Goal: Communication & Community: Answer question/provide support

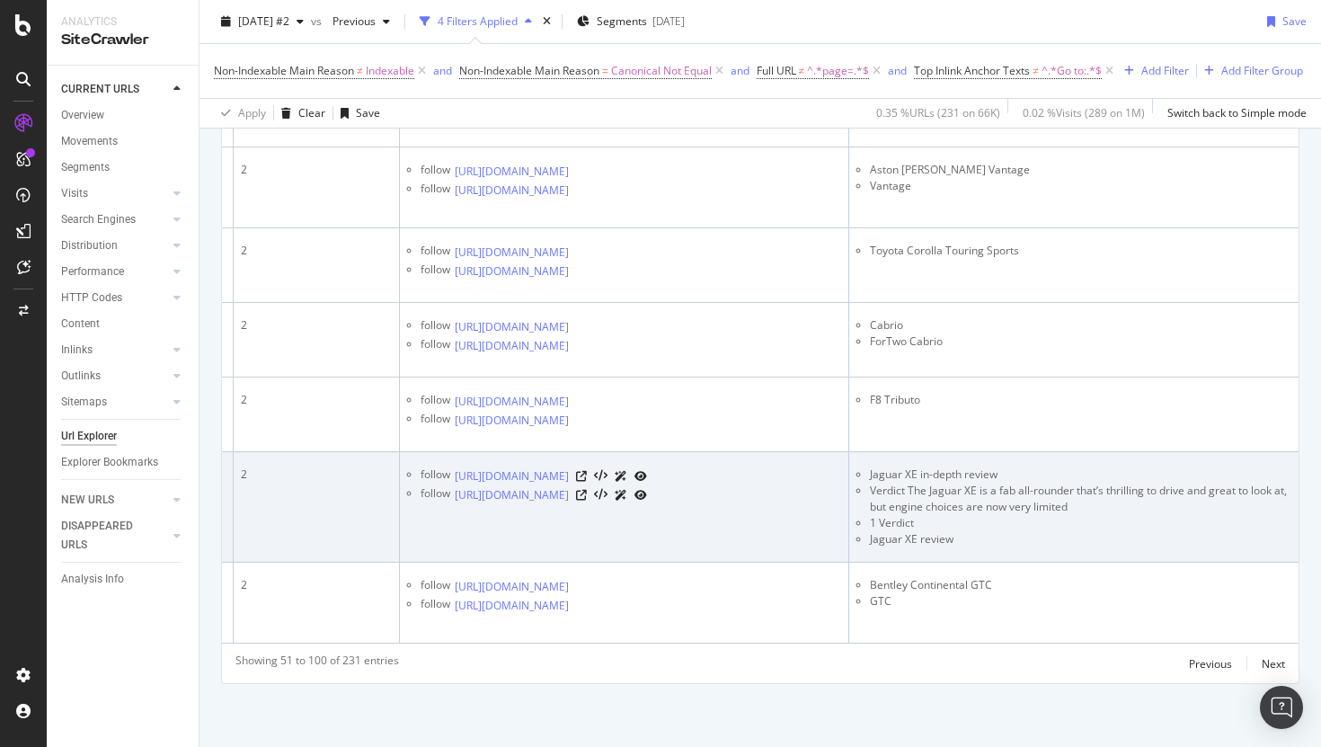
scroll to position [0, 348]
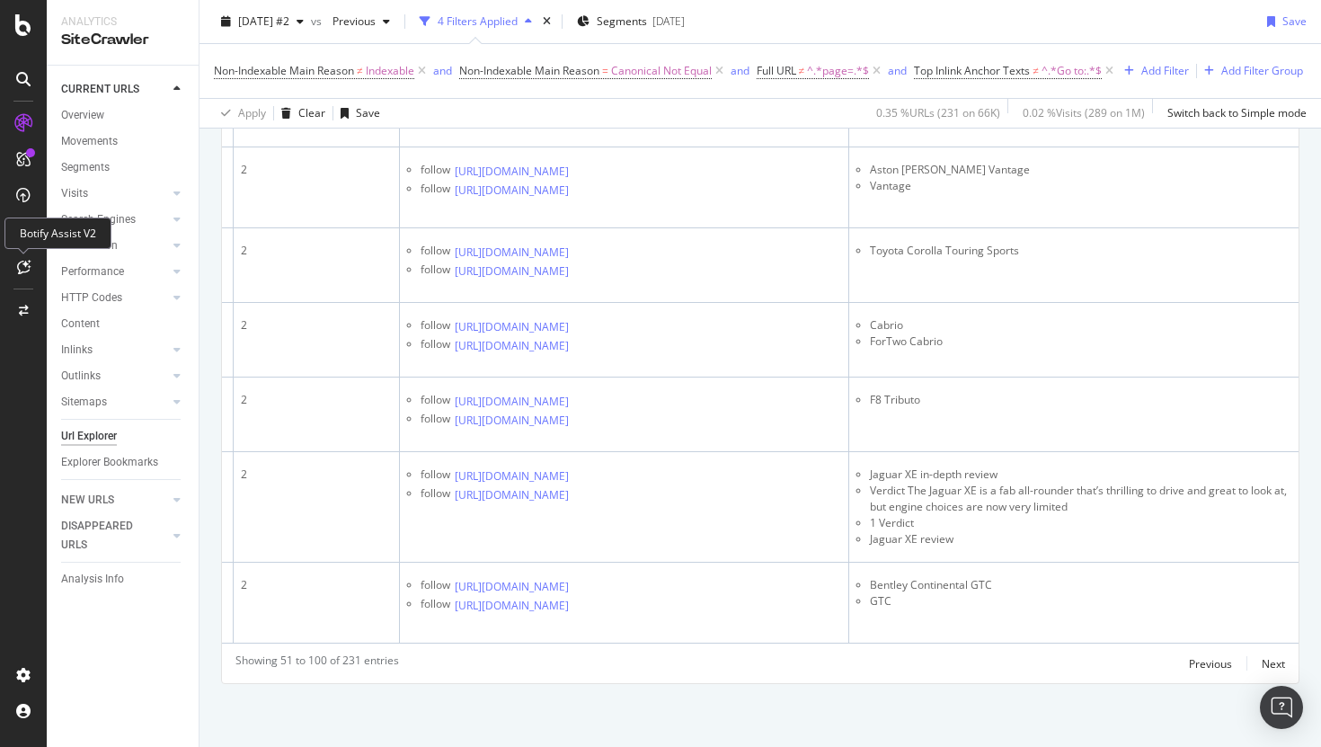
click at [22, 271] on icon at bounding box center [23, 267] width 13 height 14
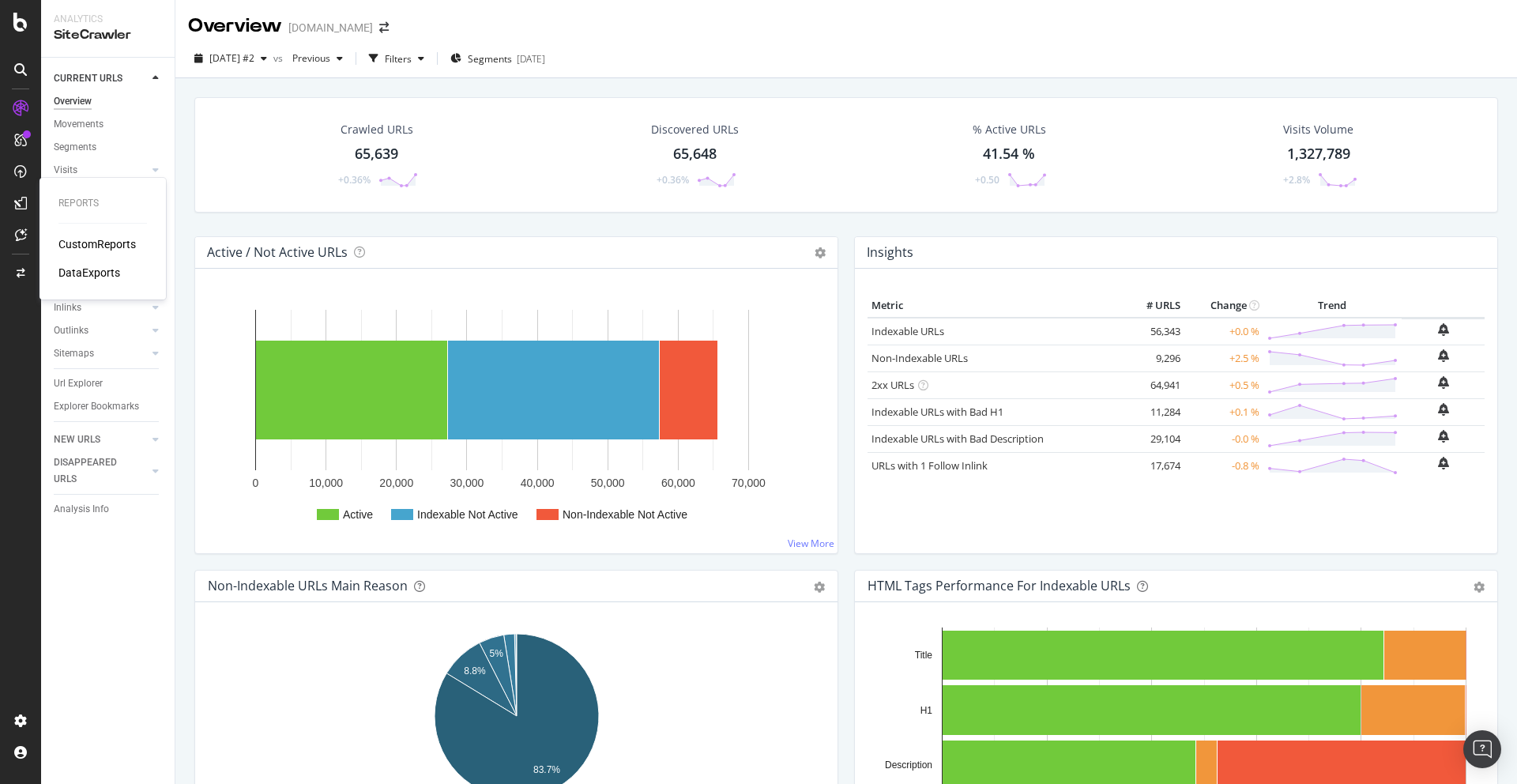
click at [80, 242] on div "CustomReports" at bounding box center [98, 244] width 77 height 16
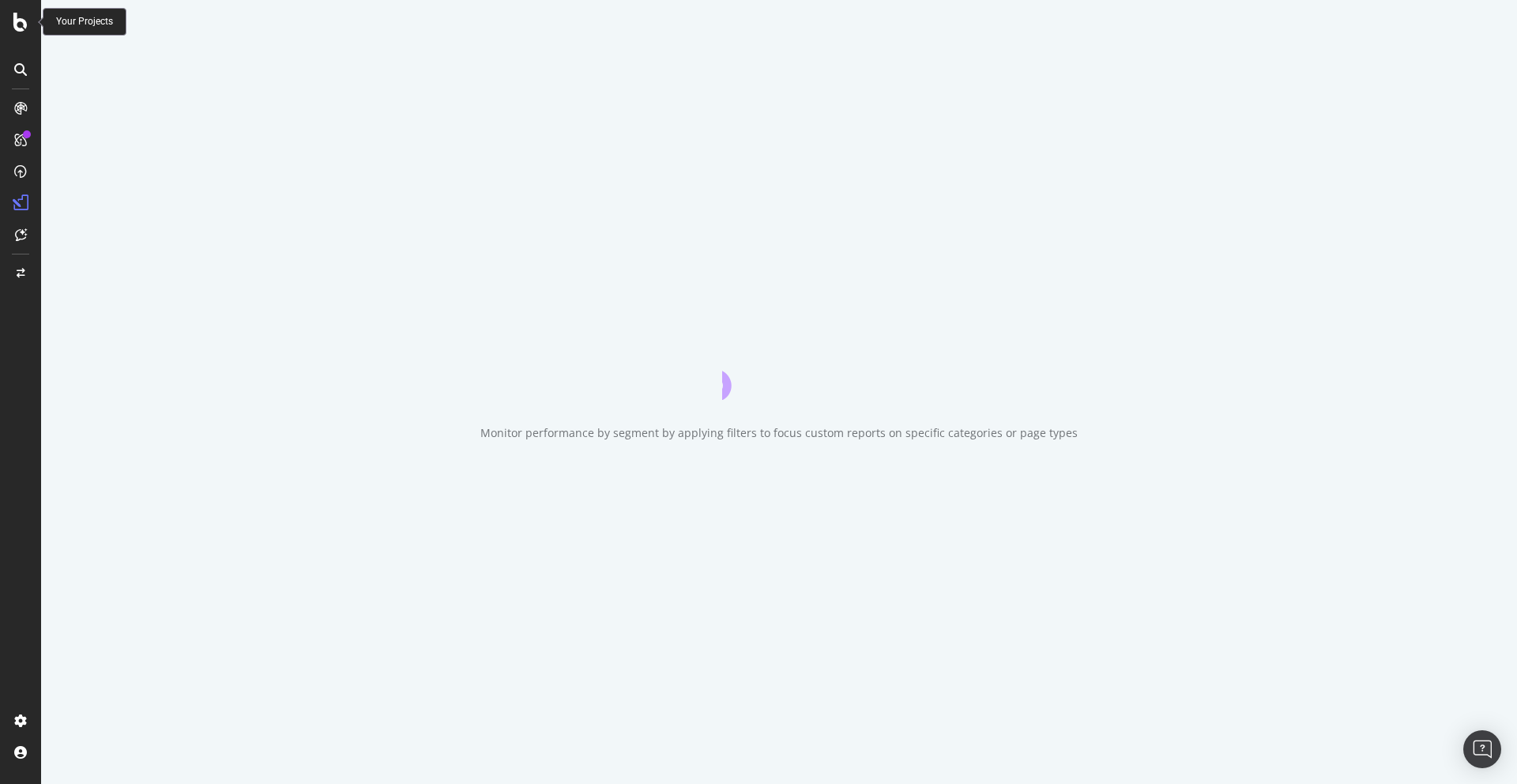
click at [23, 19] on icon at bounding box center [20, 22] width 14 height 19
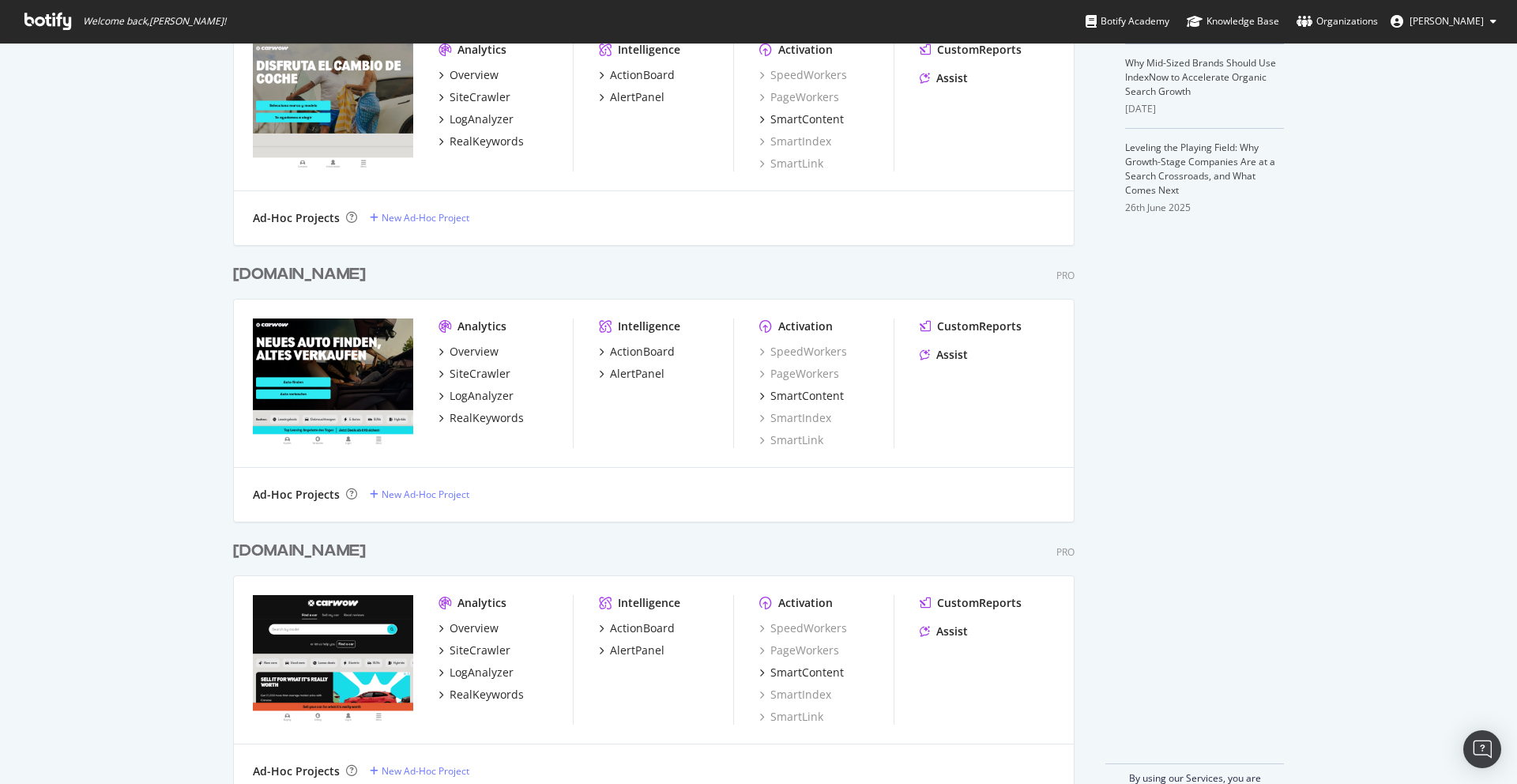
scroll to position [542, 0]
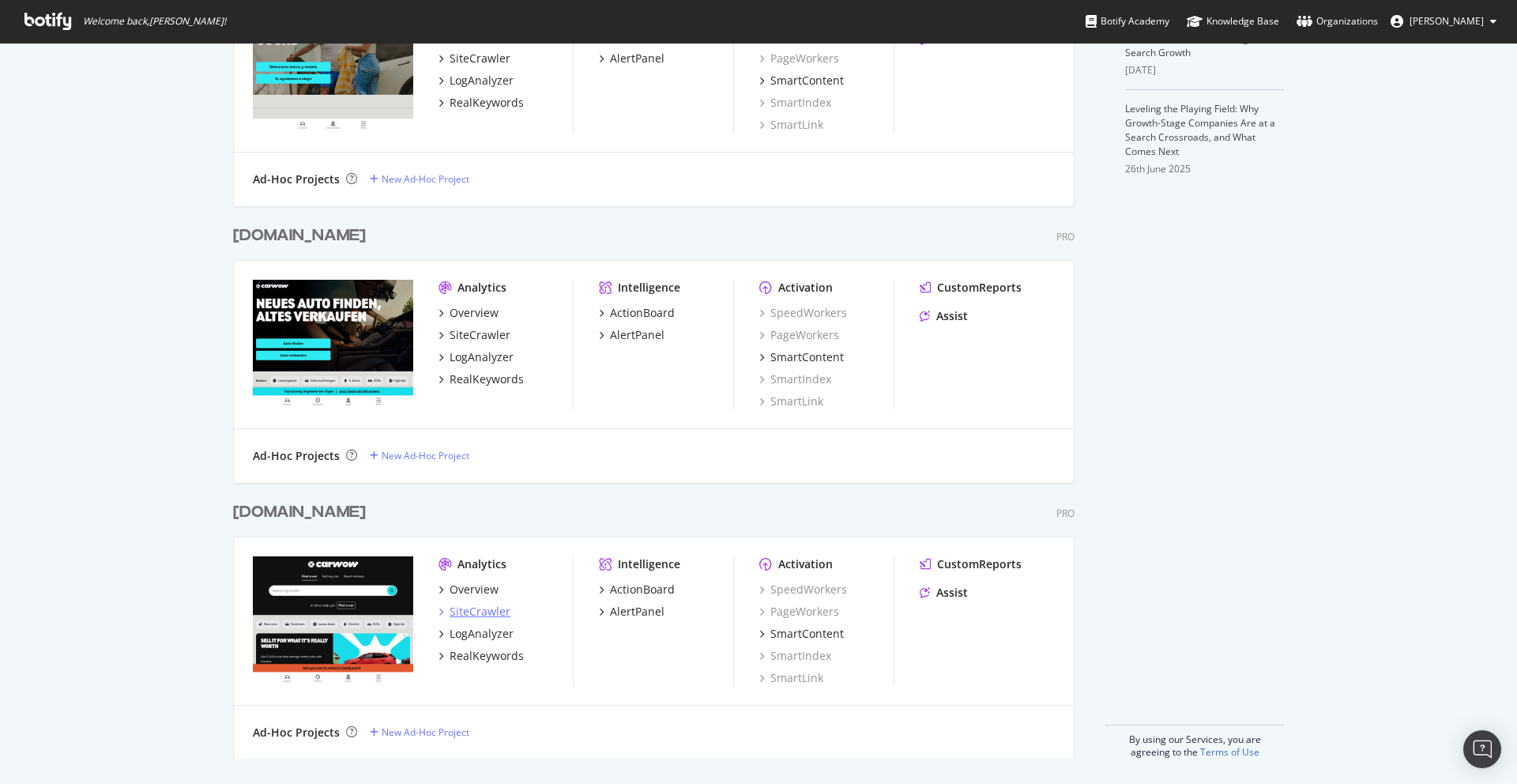
click at [470, 613] on div "SiteCrawler" at bounding box center [479, 612] width 61 height 16
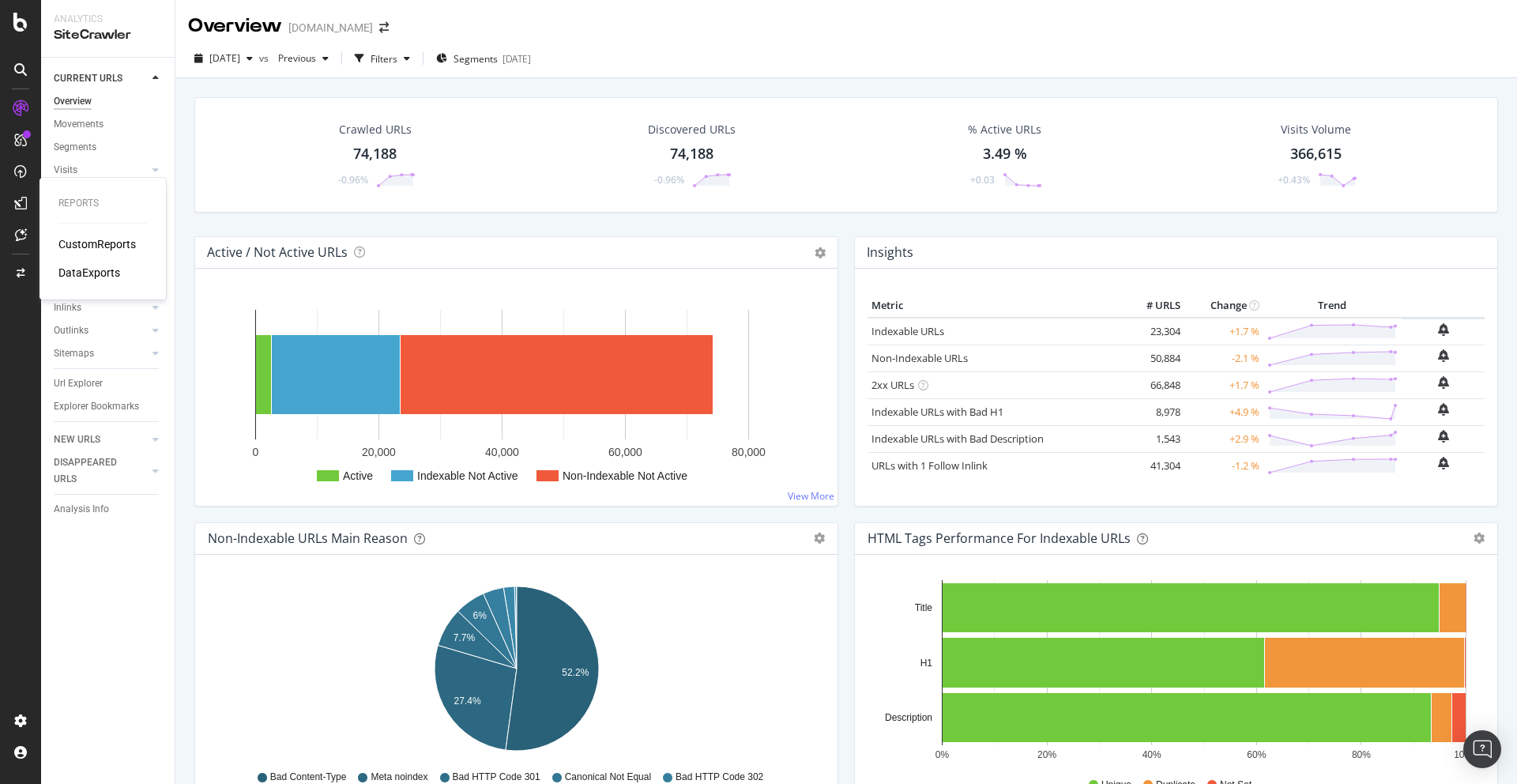
click at [118, 242] on div "CustomReports" at bounding box center [98, 244] width 77 height 16
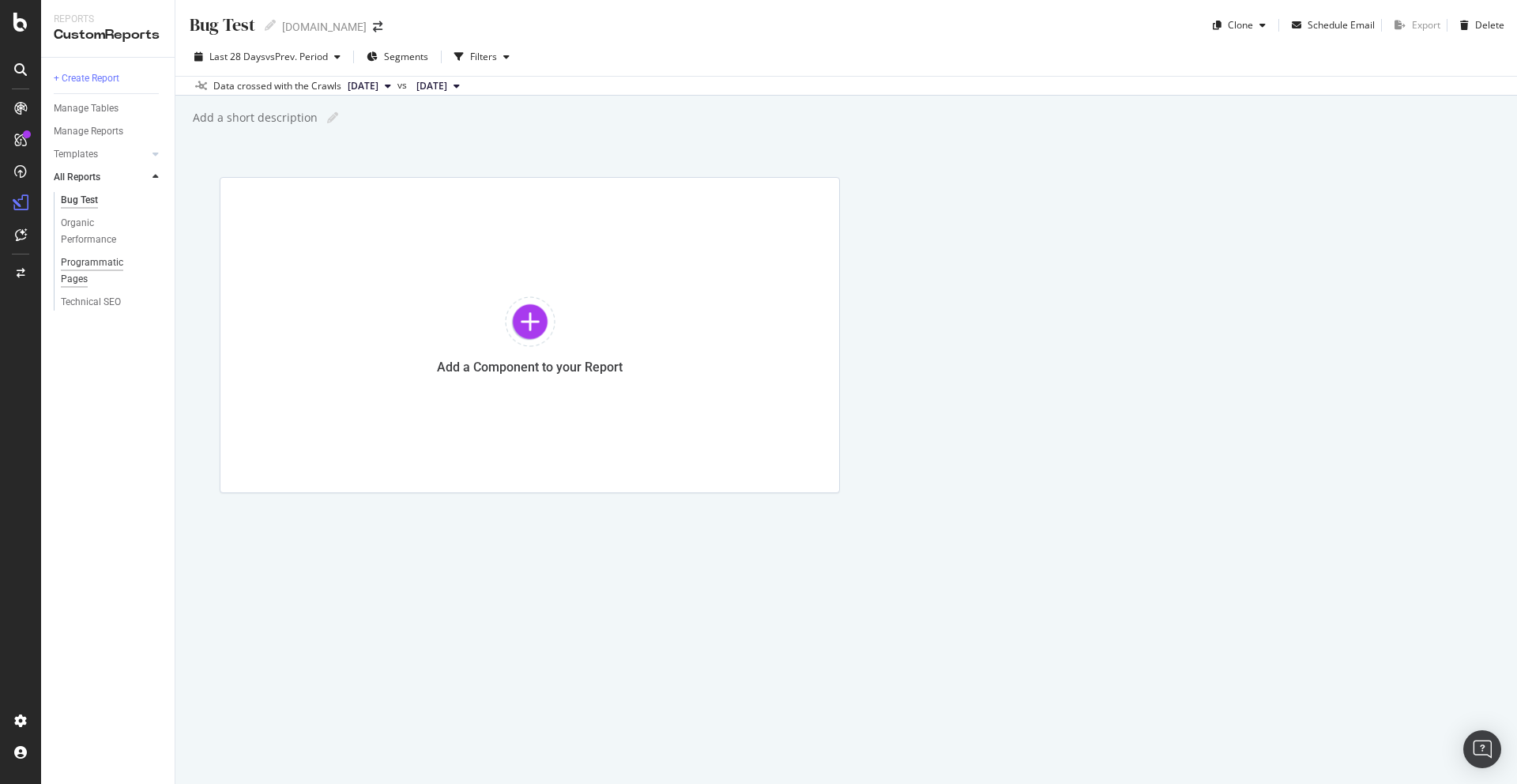
click at [93, 262] on div "Programmatic Pages" at bounding box center [105, 271] width 88 height 33
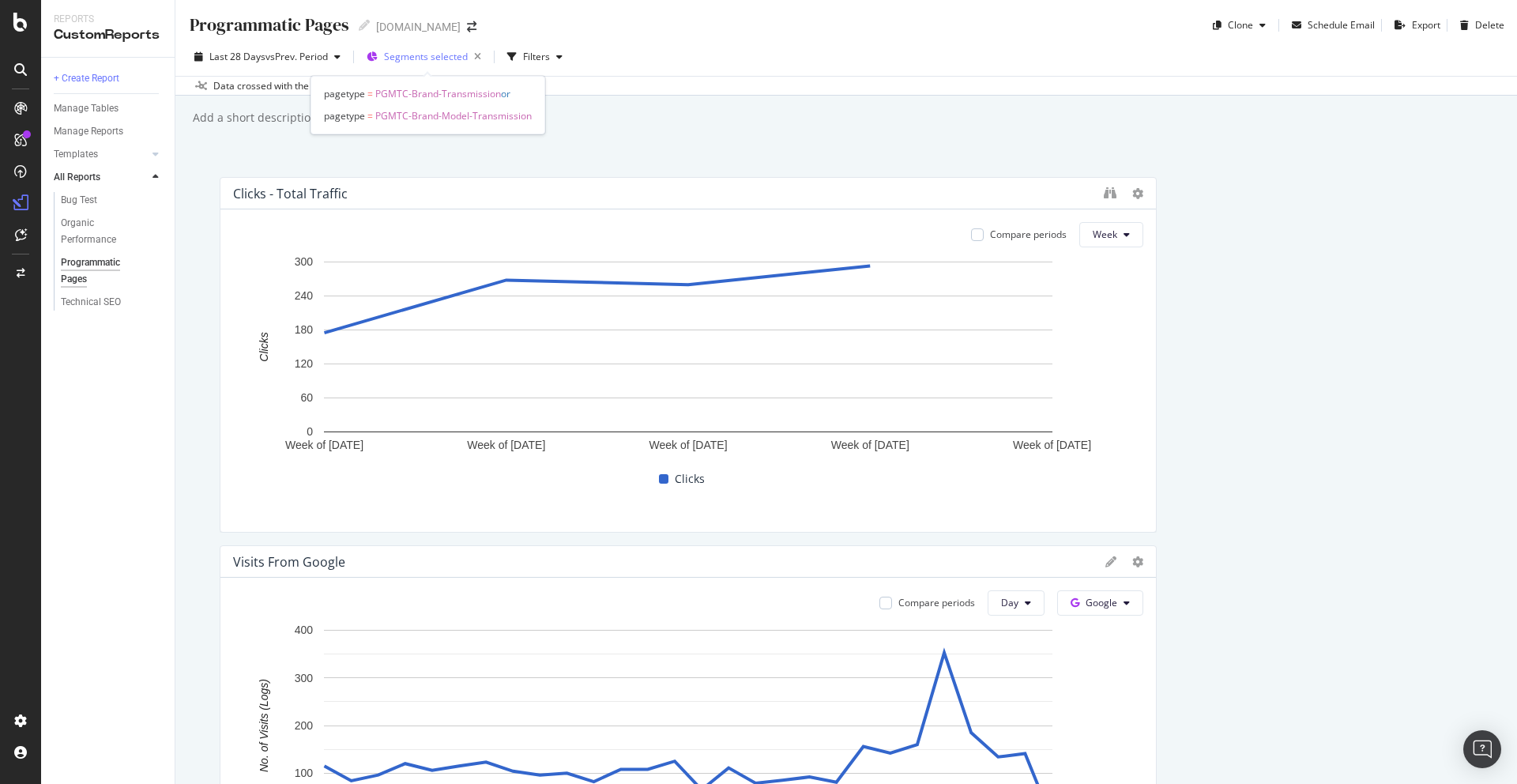
click at [421, 51] on span "Segments selected" at bounding box center [425, 56] width 83 height 13
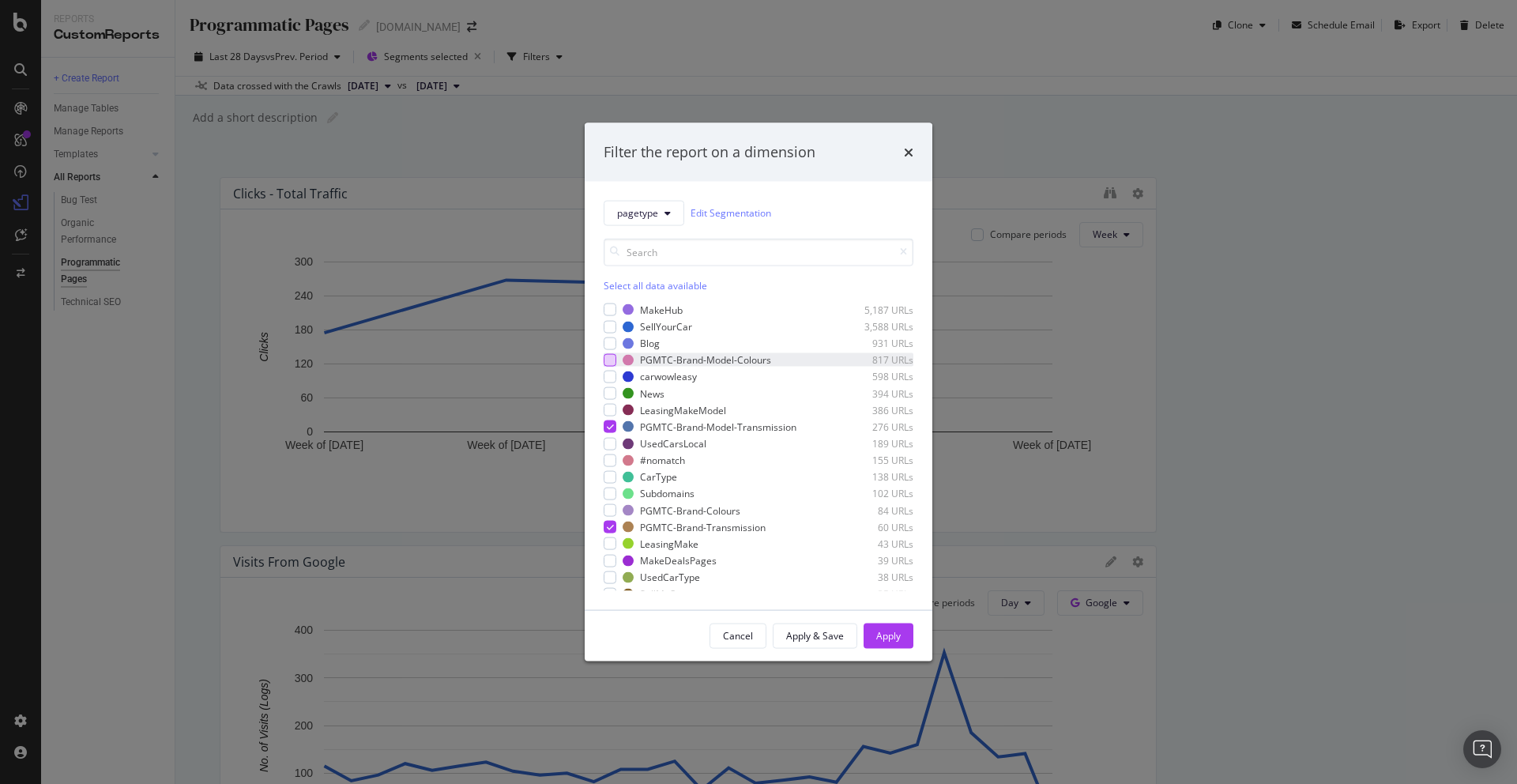
click at [610, 363] on div "modal" at bounding box center [610, 359] width 12 height 12
click at [610, 508] on div "modal" at bounding box center [610, 510] width 12 height 12
click at [889, 640] on div "Apply" at bounding box center [889, 635] width 25 height 13
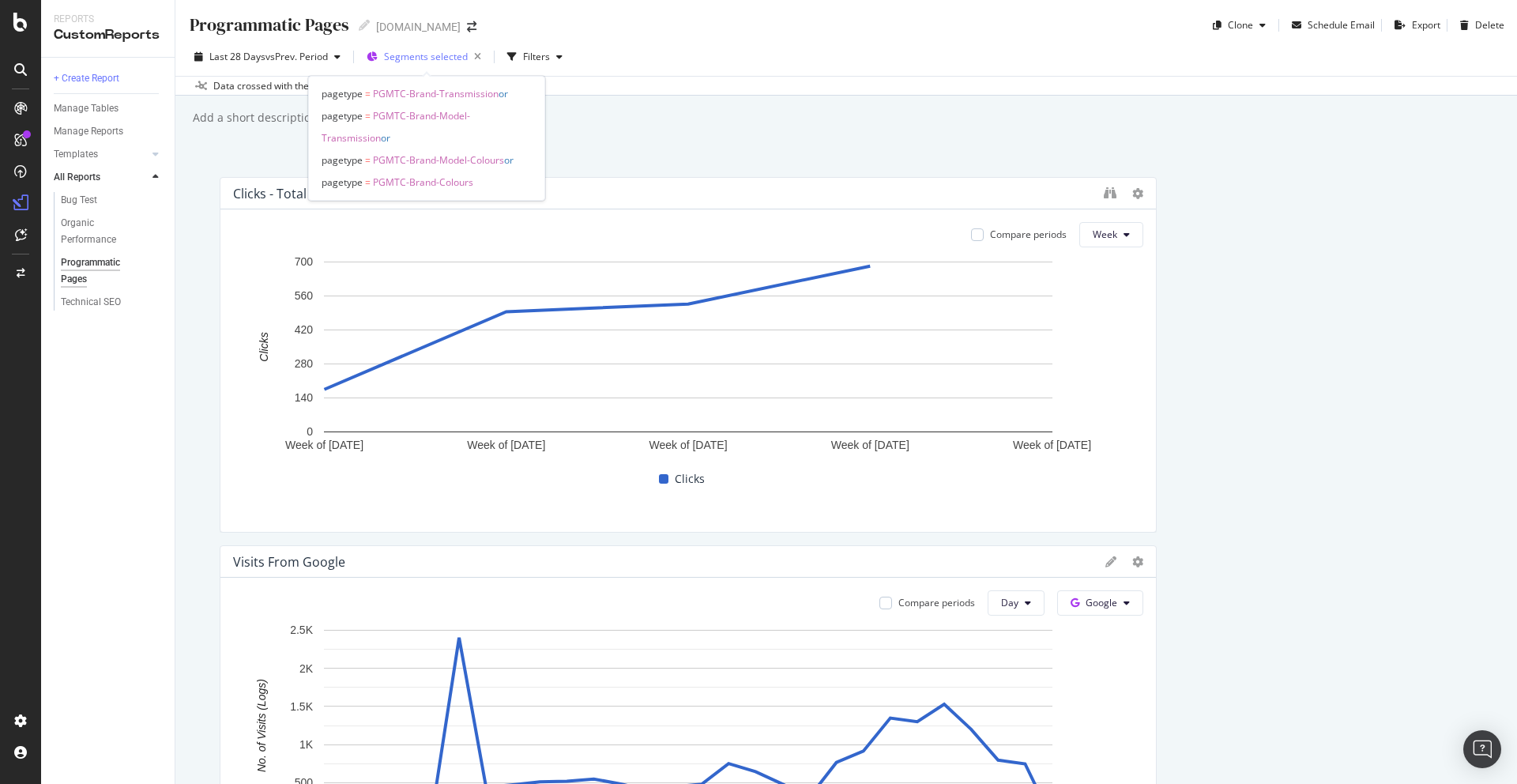
click at [441, 58] on span "Segments selected" at bounding box center [425, 56] width 83 height 13
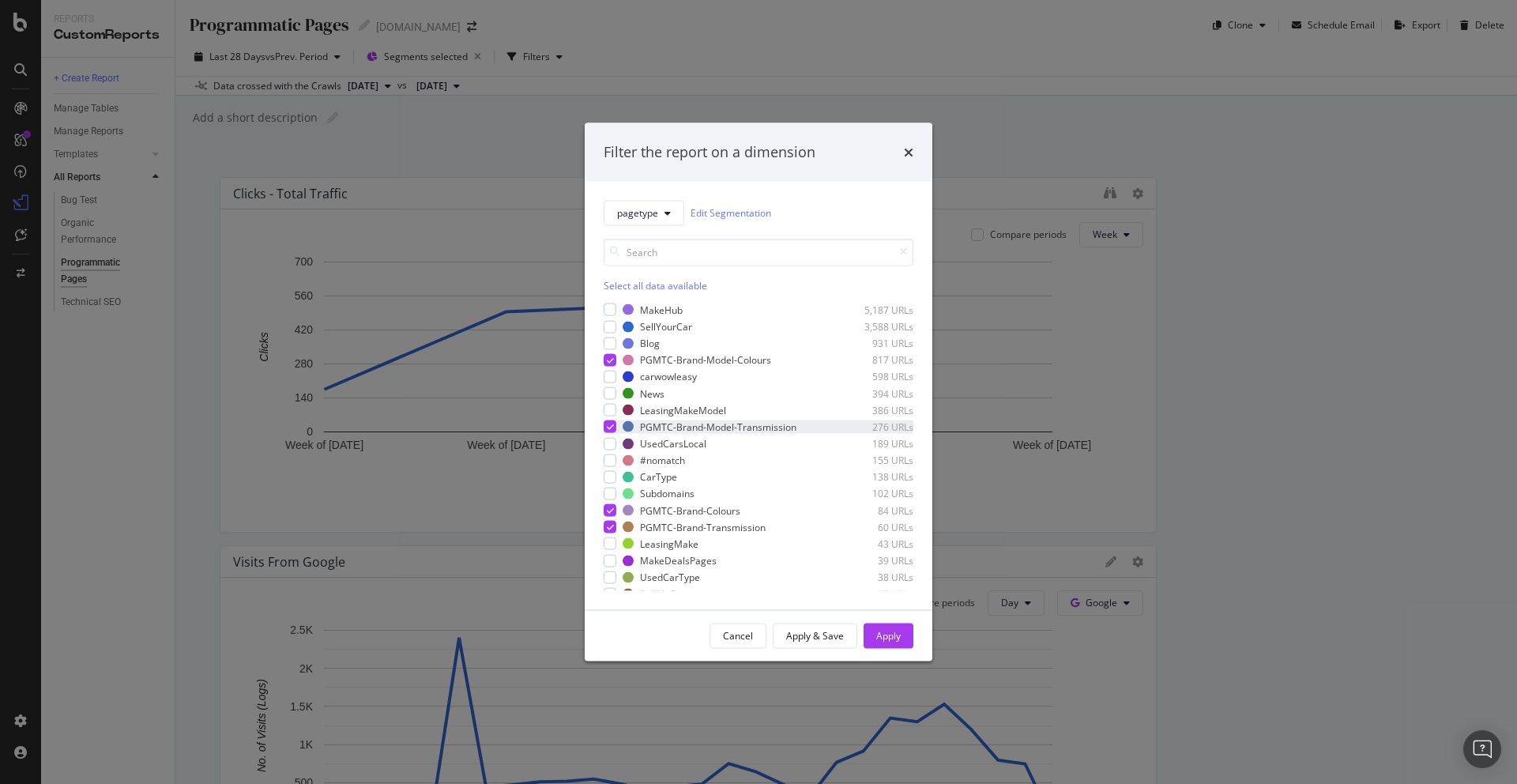
click at [612, 427] on icon "modal" at bounding box center [610, 426] width 7 height 8
click at [612, 510] on icon "modal" at bounding box center [610, 510] width 7 height 8
click at [609, 523] on icon "modal" at bounding box center [610, 526] width 7 height 8
click at [910, 152] on icon "times" at bounding box center [908, 151] width 10 height 12
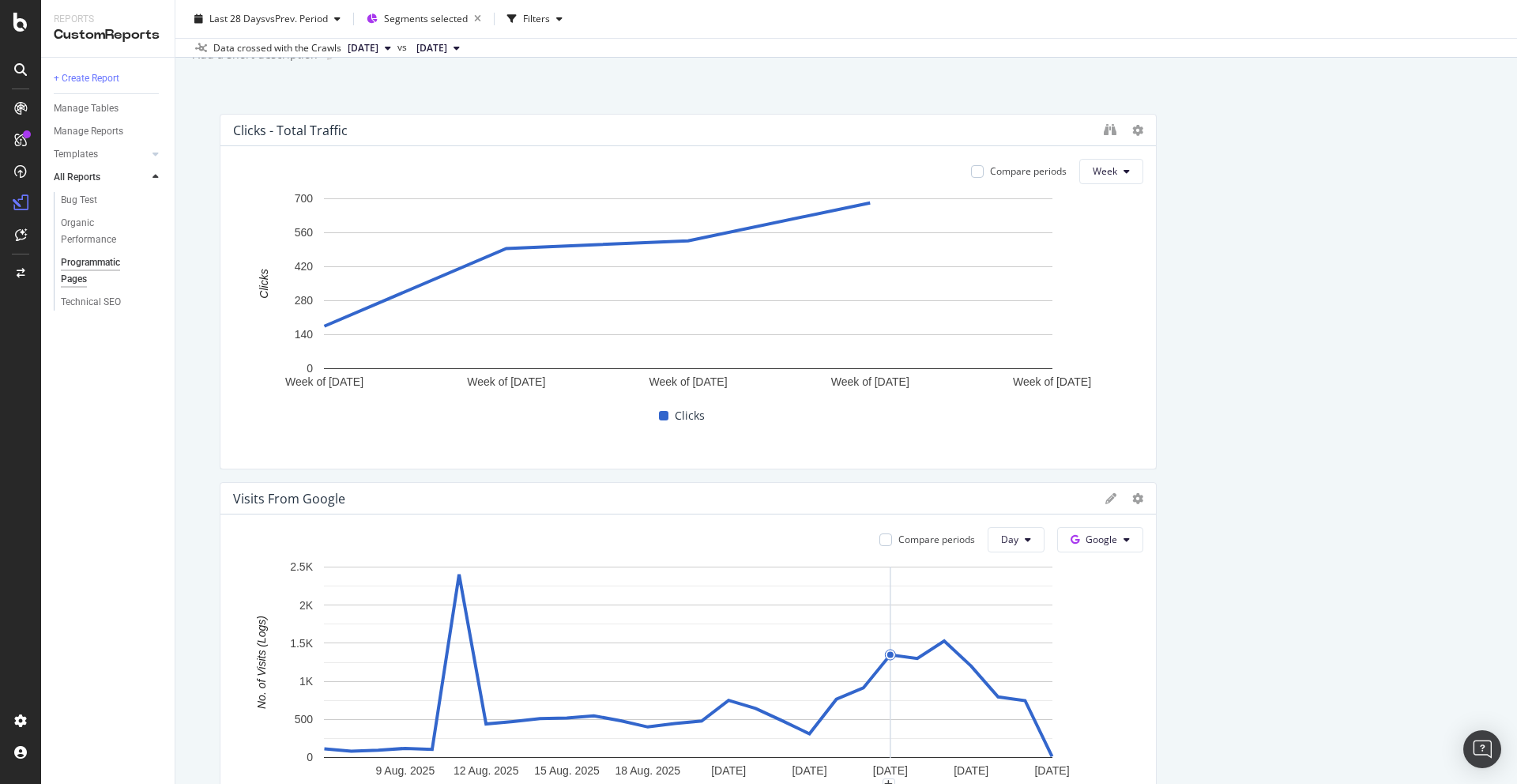
scroll to position [63, 0]
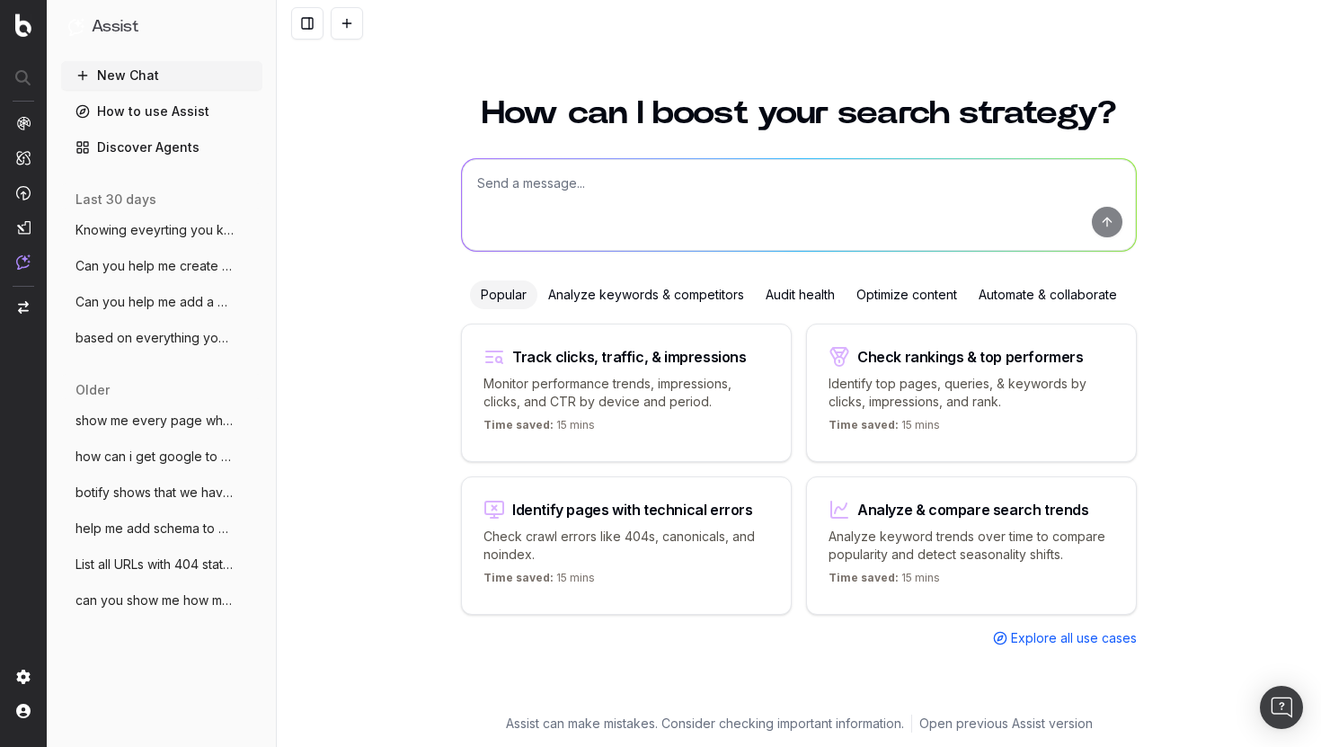
click at [689, 189] on textarea at bounding box center [799, 205] width 674 height 92
paste textarea "https://www.autoexpress.co.uk/renault/scenic"
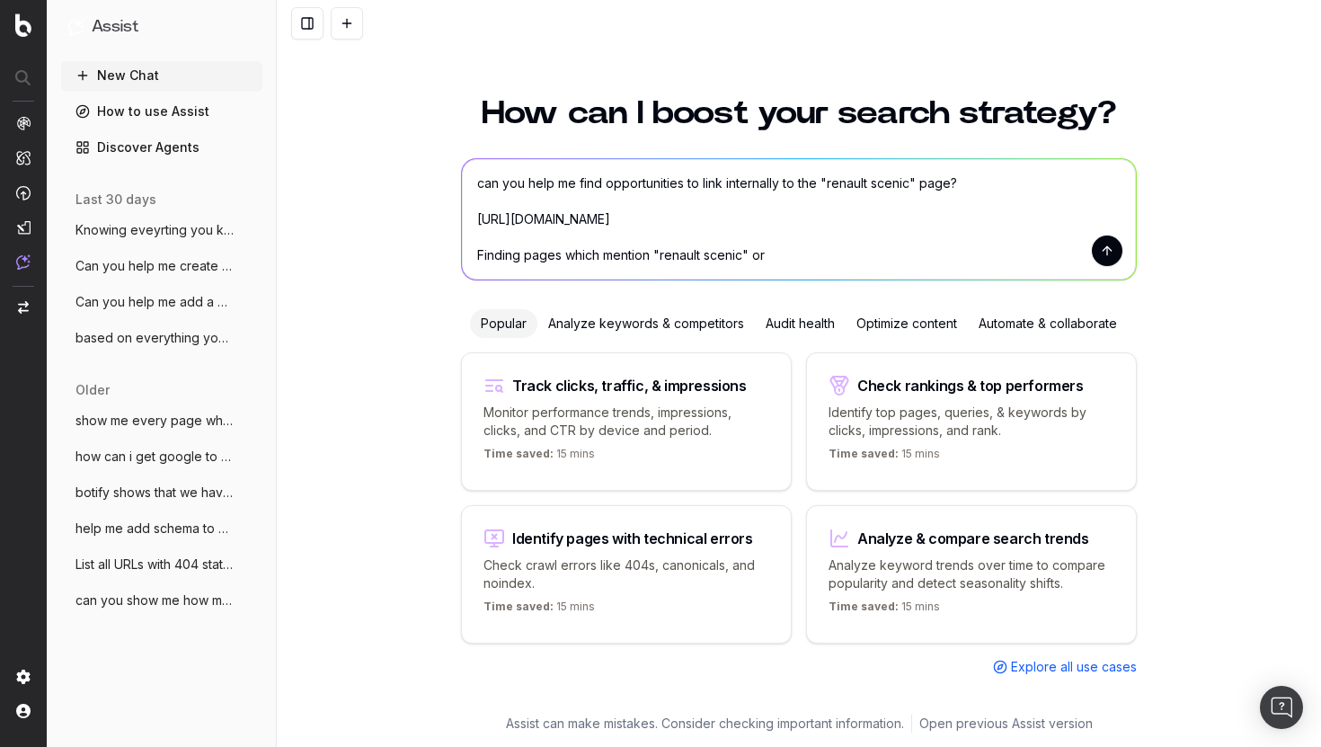
click at [666, 257] on textarea "can you help me find opportunities to link internally to the "renault scenic" p…" at bounding box center [799, 219] width 674 height 120
click at [779, 255] on textarea "can you help me find opportunities to link internally to the "renault scenic" p…" at bounding box center [799, 219] width 674 height 120
paste textarea "https://www.autoexpress.co.uk/renault/scenic"
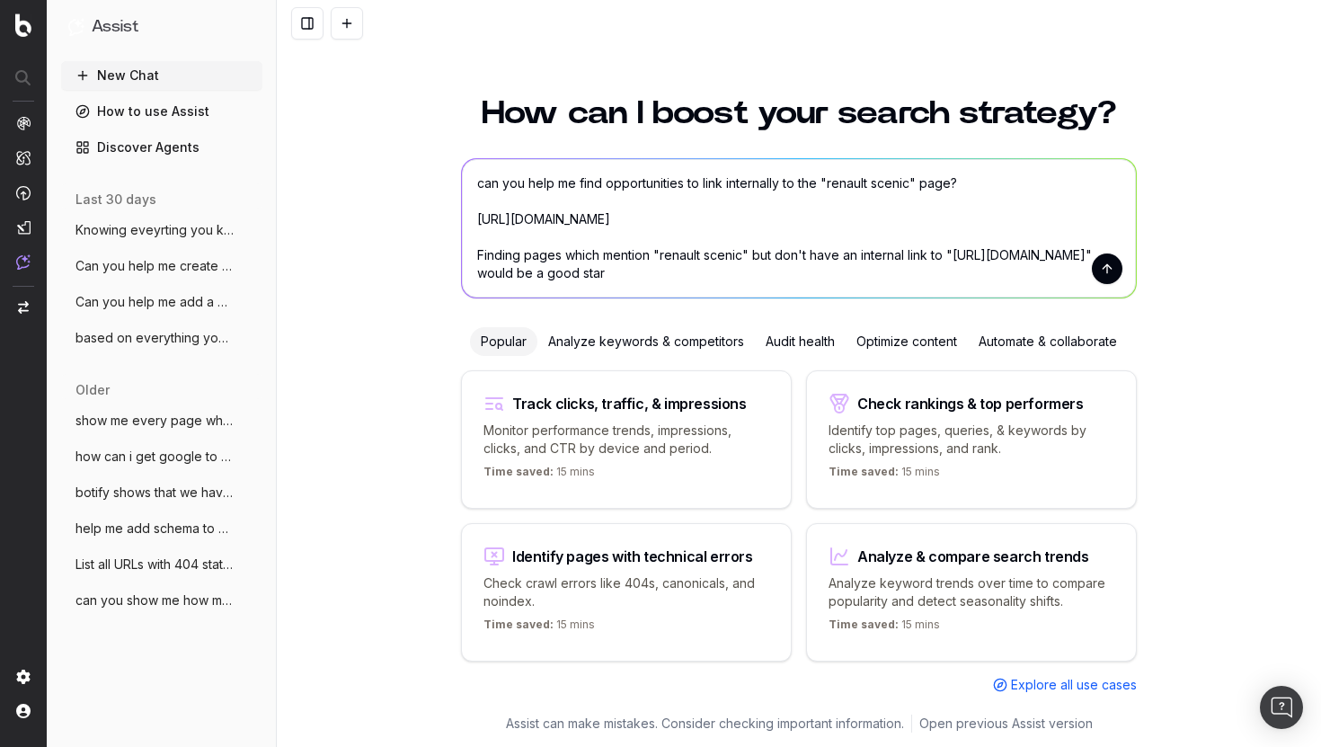
type textarea "can you help me find opportunities to link internally to the "renault scenic" p…"
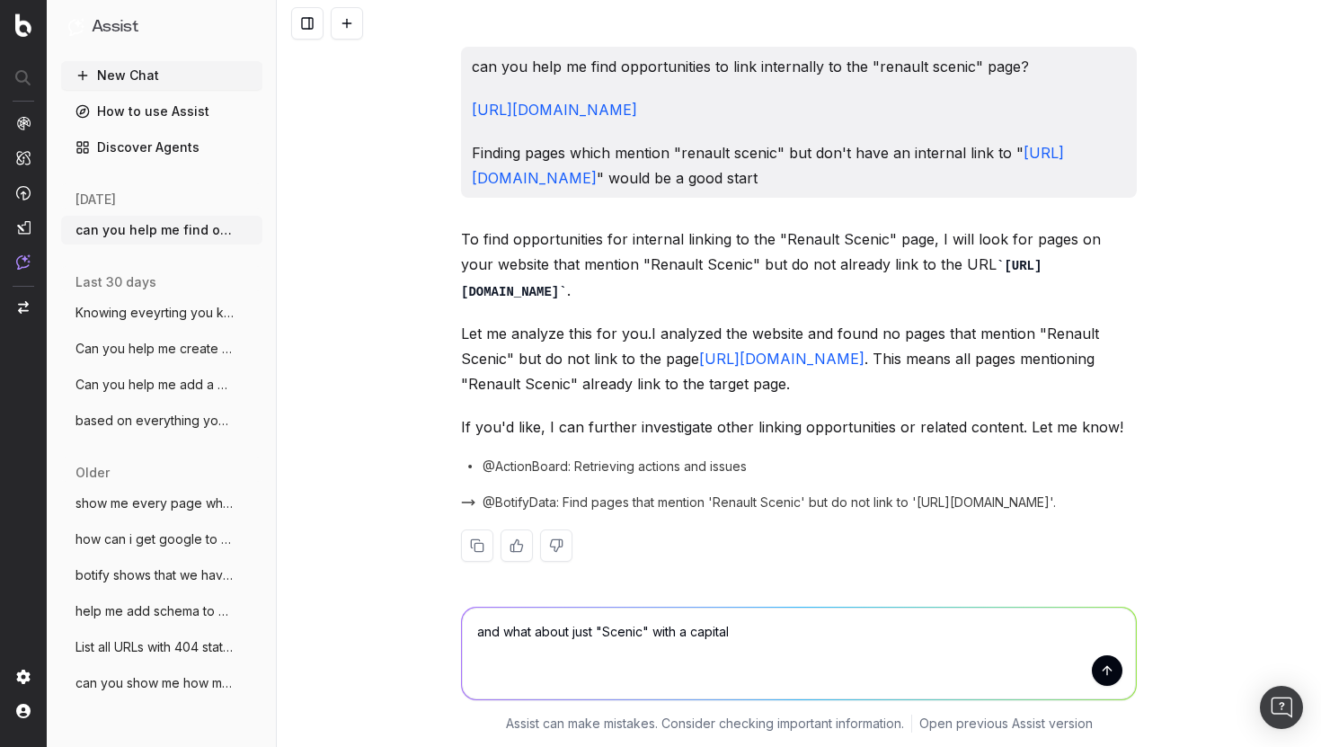
type textarea "and what about just "Scenic" with a capital S"
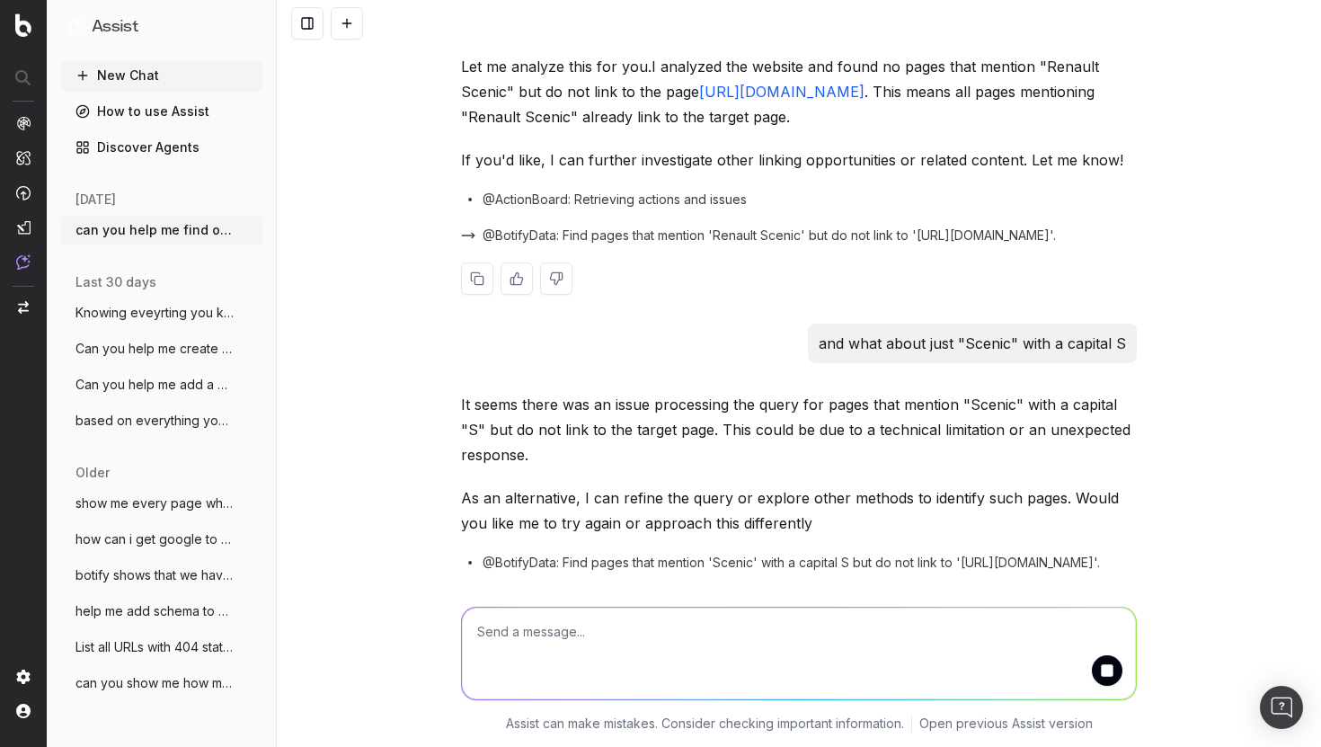
scroll to position [328, 0]
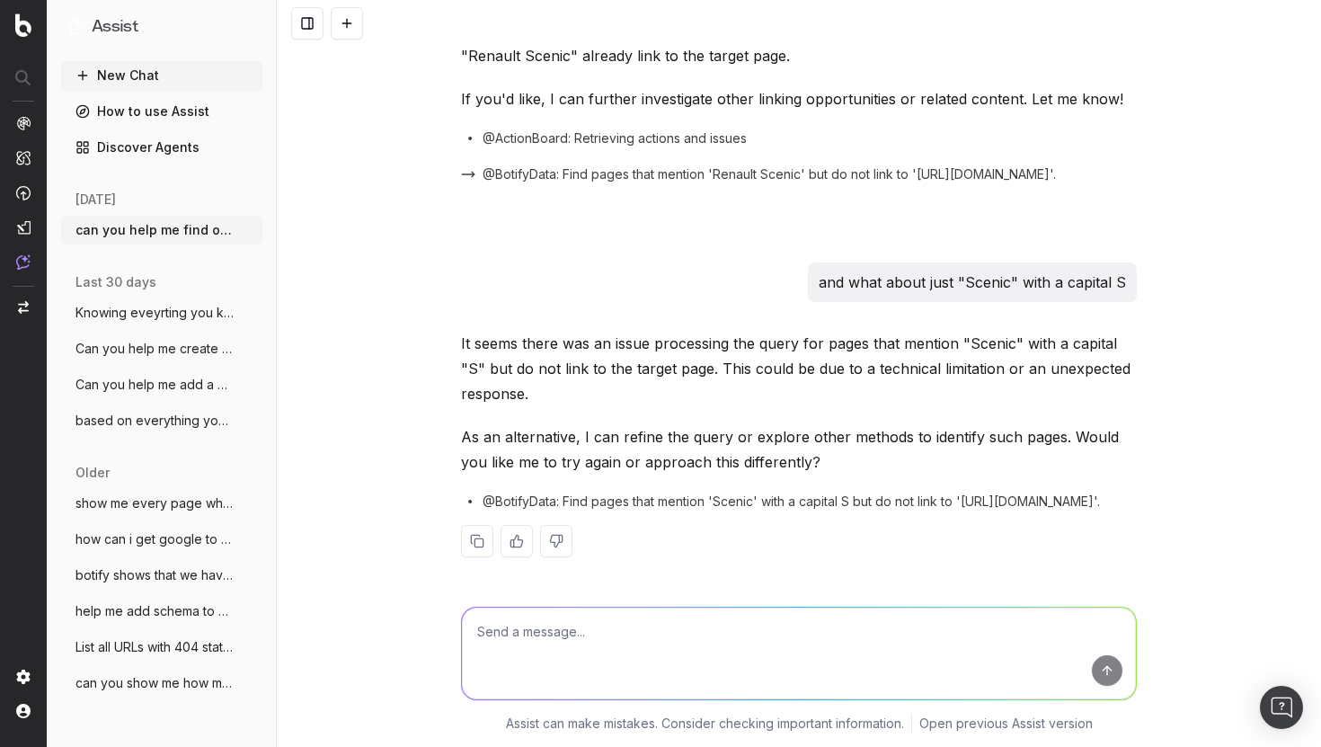
click at [725, 645] on textarea at bounding box center [799, 654] width 674 height 92
type textarea "yes"
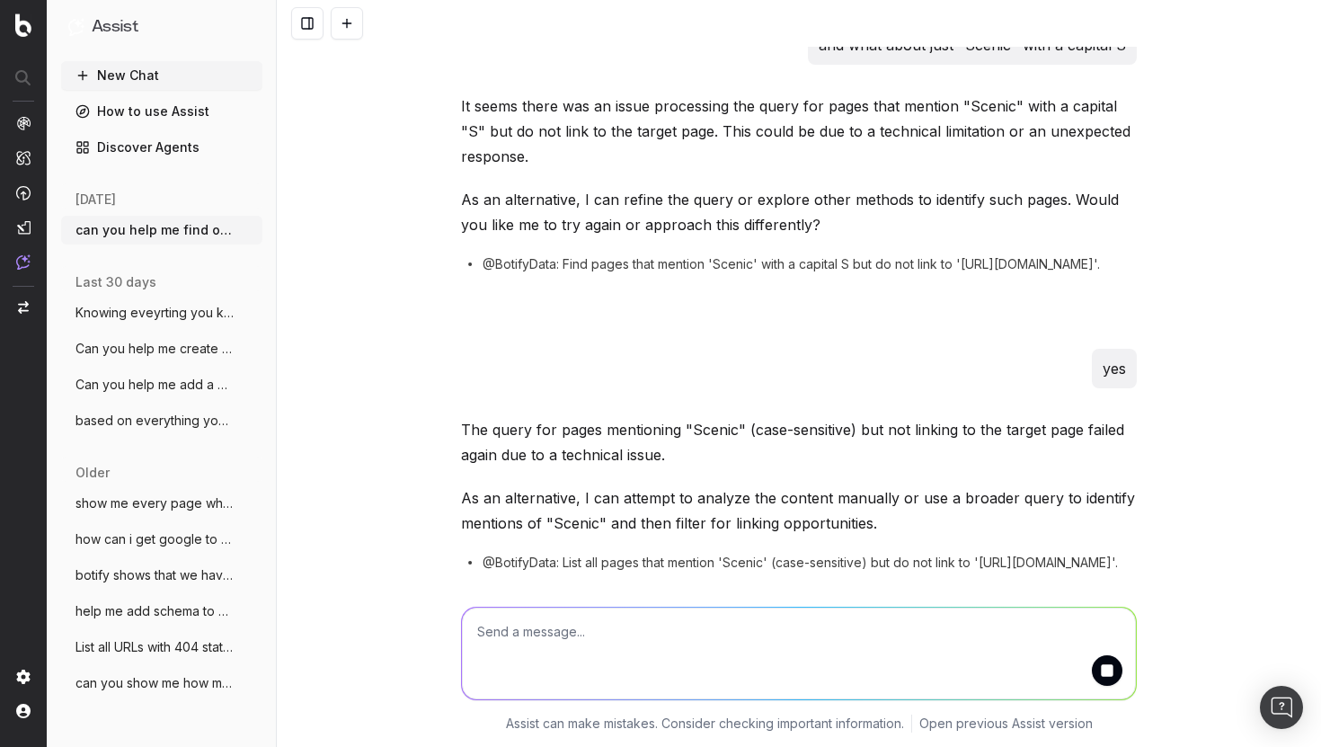
scroll to position [652, 0]
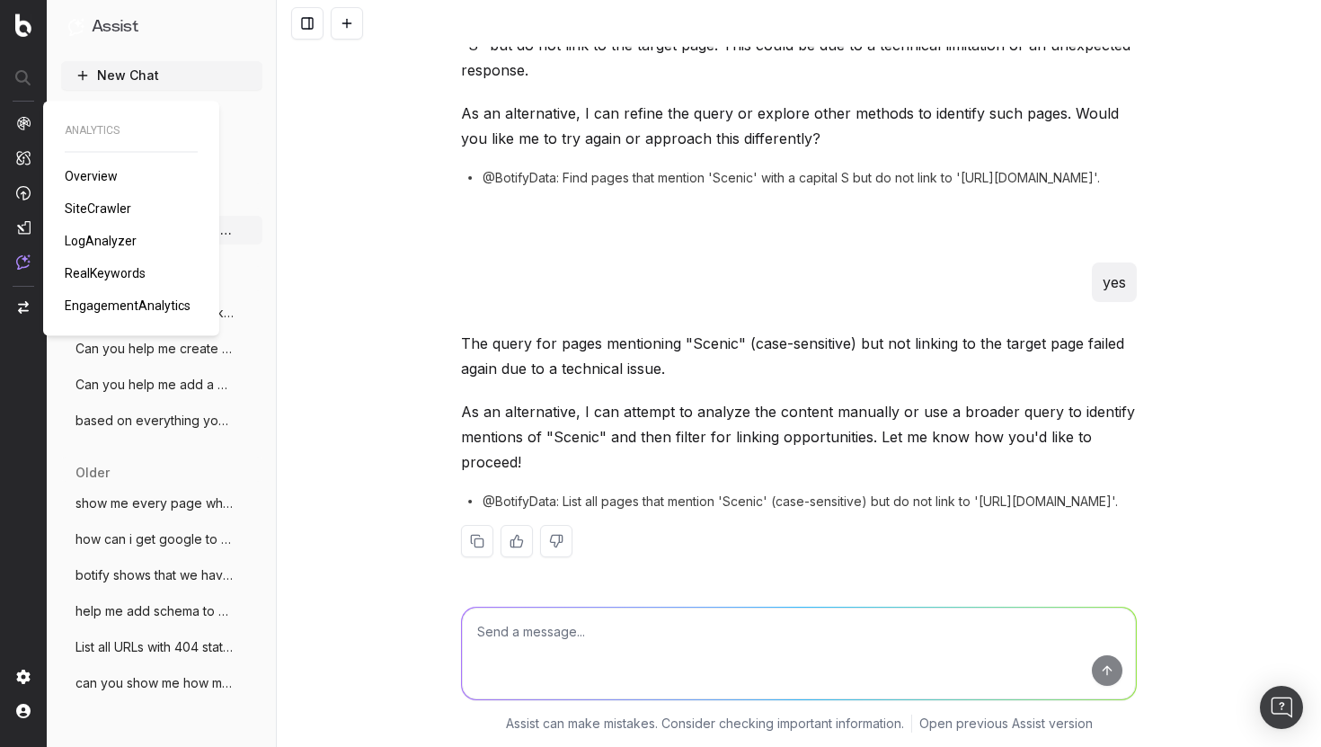
click at [90, 211] on span "SiteCrawler" at bounding box center [98, 208] width 67 height 14
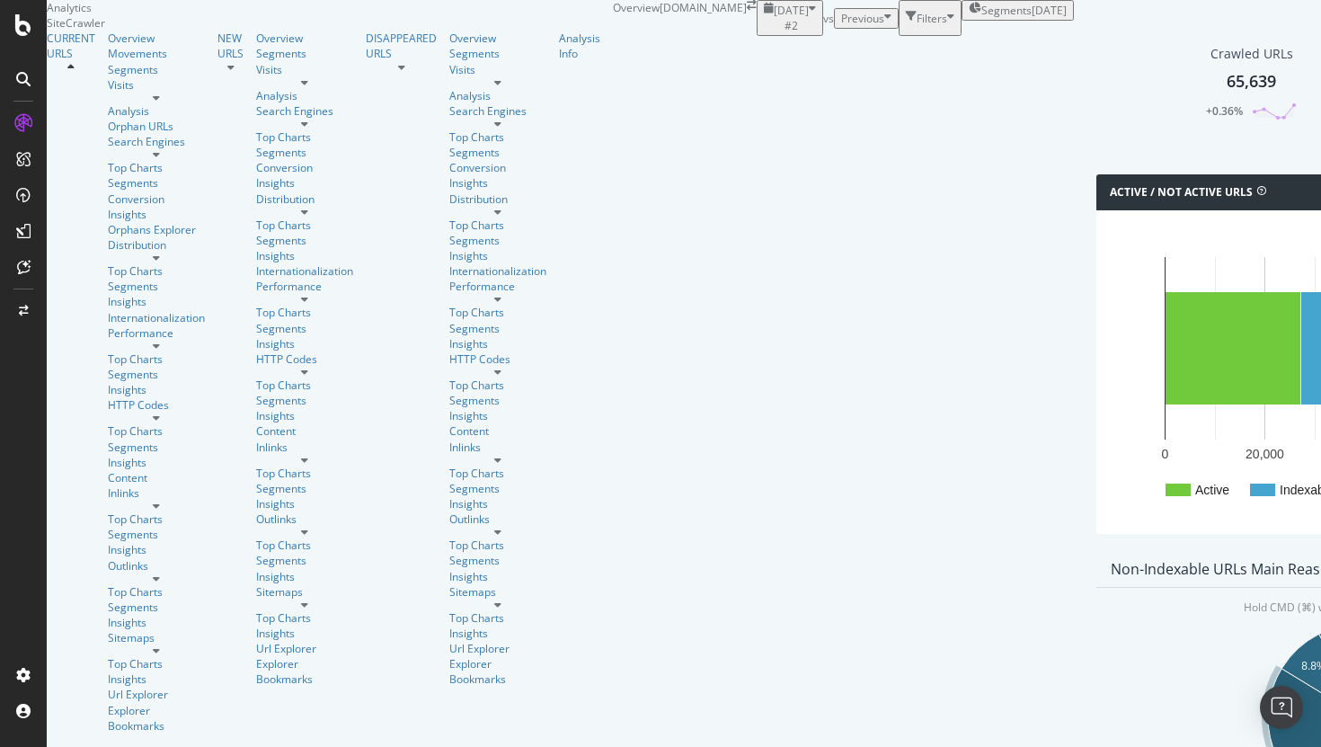
scroll to position [545, 0]
click at [1301, 660] on text "8.8%" at bounding box center [1313, 666] width 25 height 13
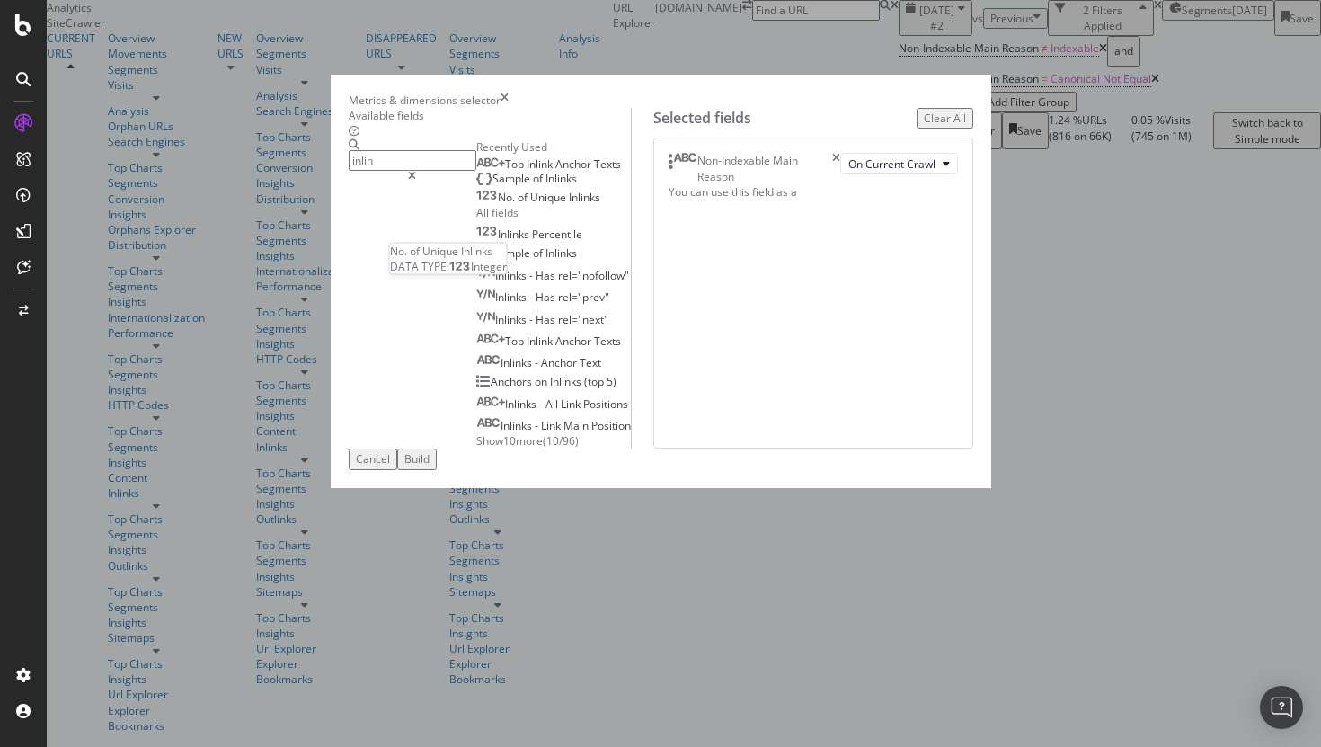
type input "inlin"
click at [530, 205] on span "Unique" at bounding box center [549, 197] width 39 height 15
click at [546, 186] on span "Inlinks" at bounding box center [561, 178] width 31 height 15
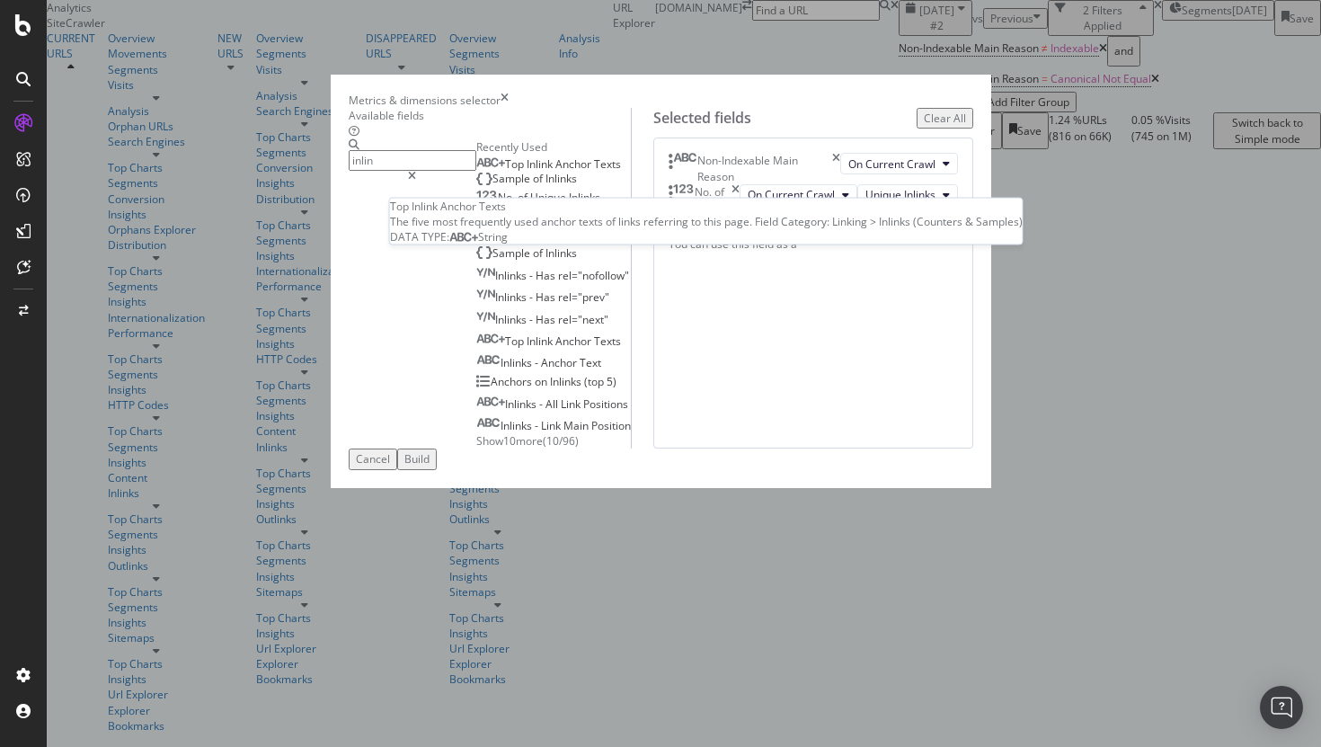
click at [555, 172] on span "Anchor" at bounding box center [574, 163] width 39 height 15
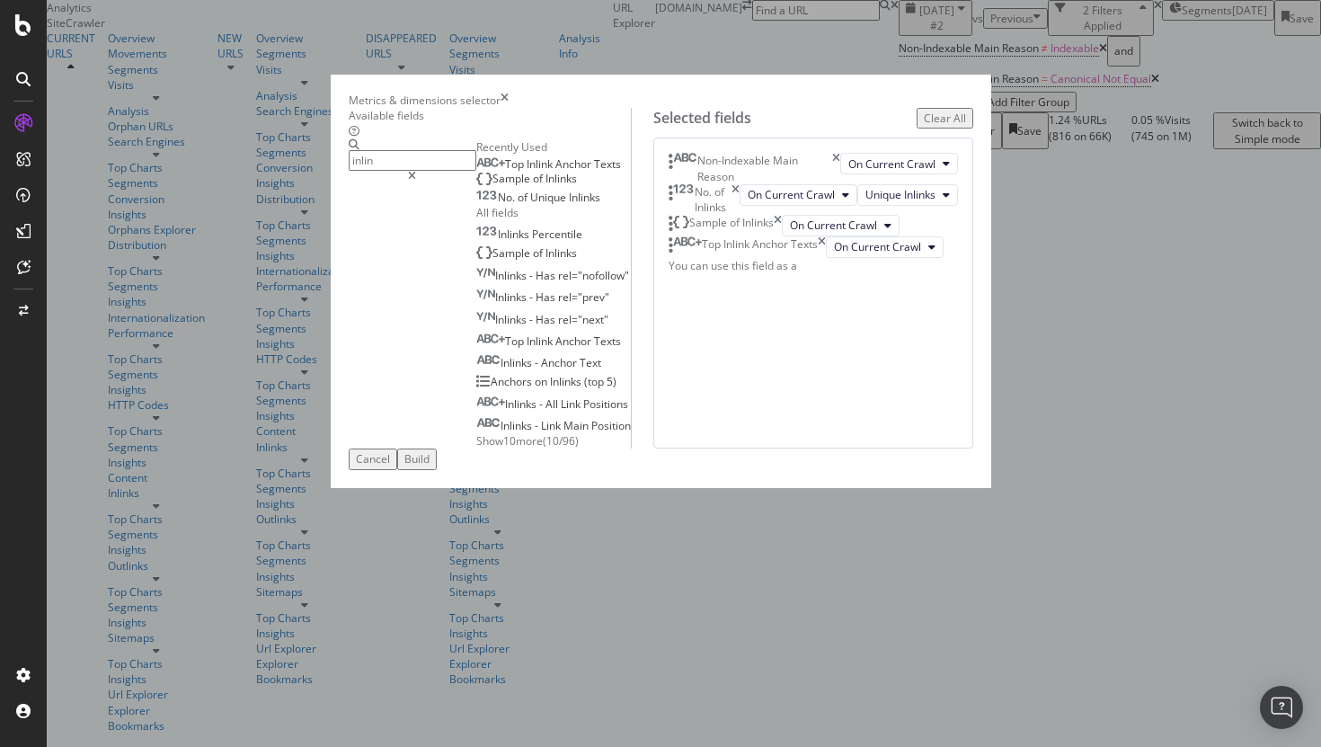
click at [840, 183] on icon "times" at bounding box center [836, 168] width 8 height 31
click at [430, 466] on div "Build" at bounding box center [416, 458] width 25 height 15
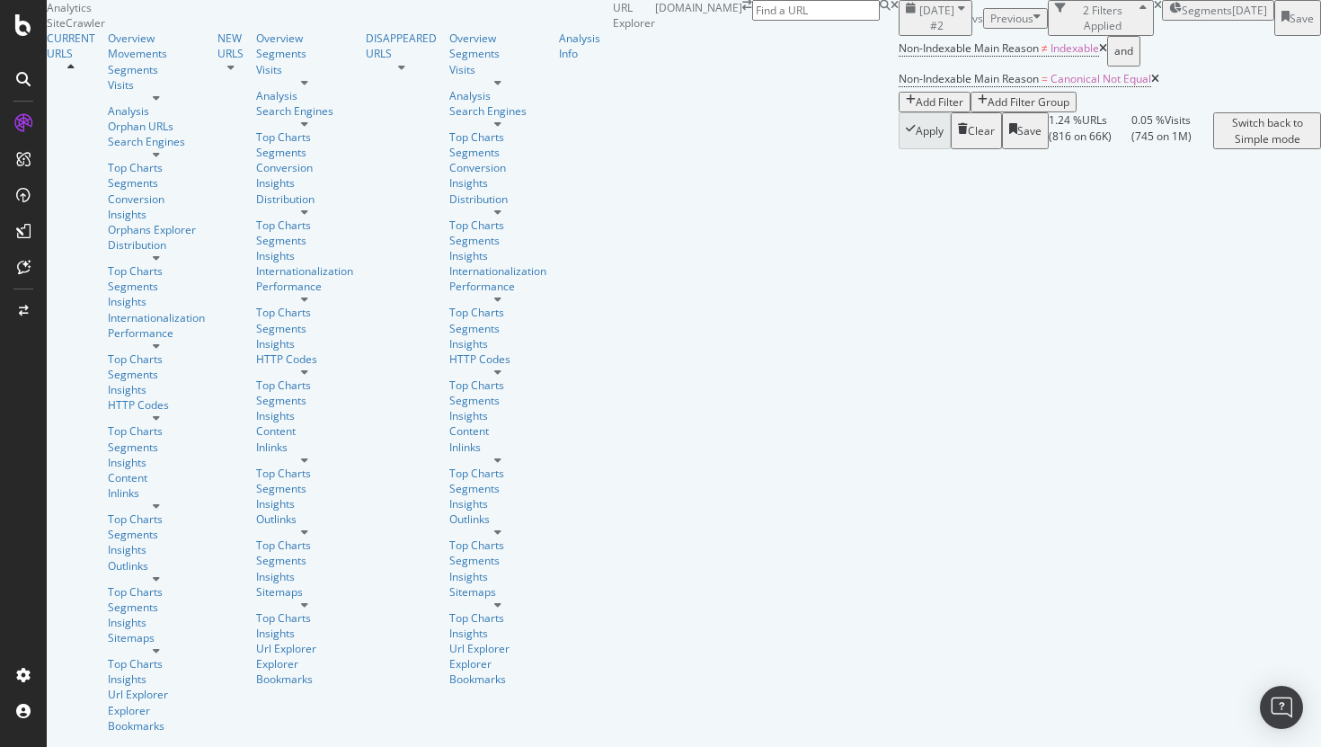
click at [916, 110] on div "Add Filter" at bounding box center [940, 101] width 48 height 15
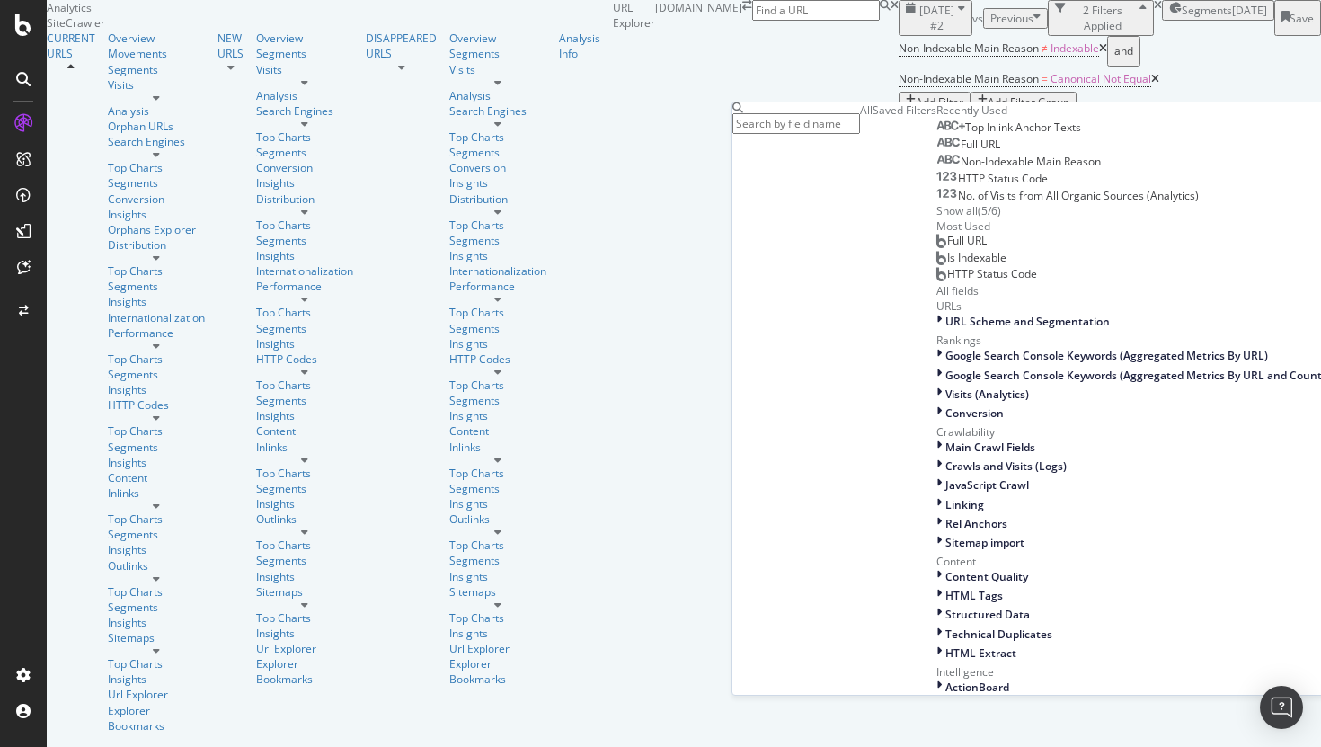
click at [961, 152] on span "Full URL" at bounding box center [981, 144] width 40 height 15
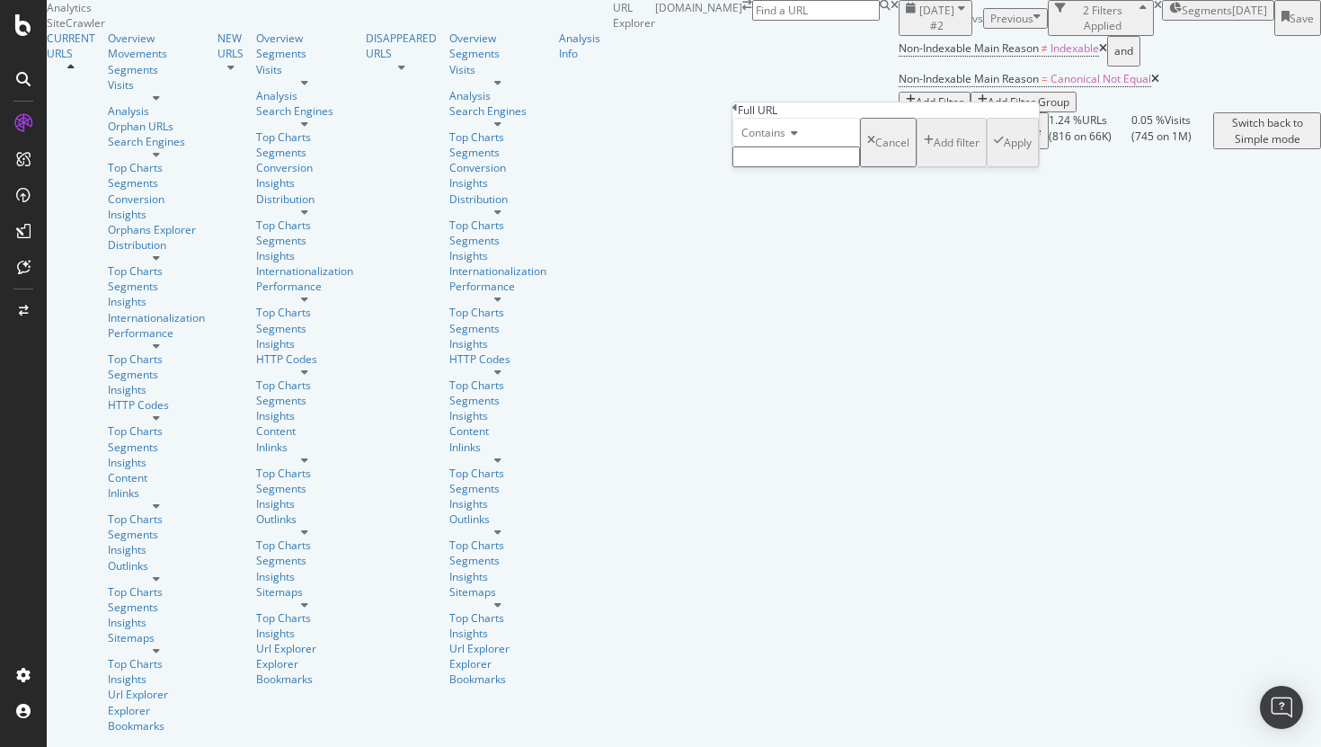
click at [786, 140] on span "Contains" at bounding box center [764, 132] width 44 height 15
click at [850, 298] on div "Doesn't contain" at bounding box center [796, 289] width 126 height 19
click at [779, 167] on input "text" at bounding box center [797, 157] width 128 height 21
type input "page="
click at [1004, 155] on div "Apply" at bounding box center [1018, 147] width 28 height 15
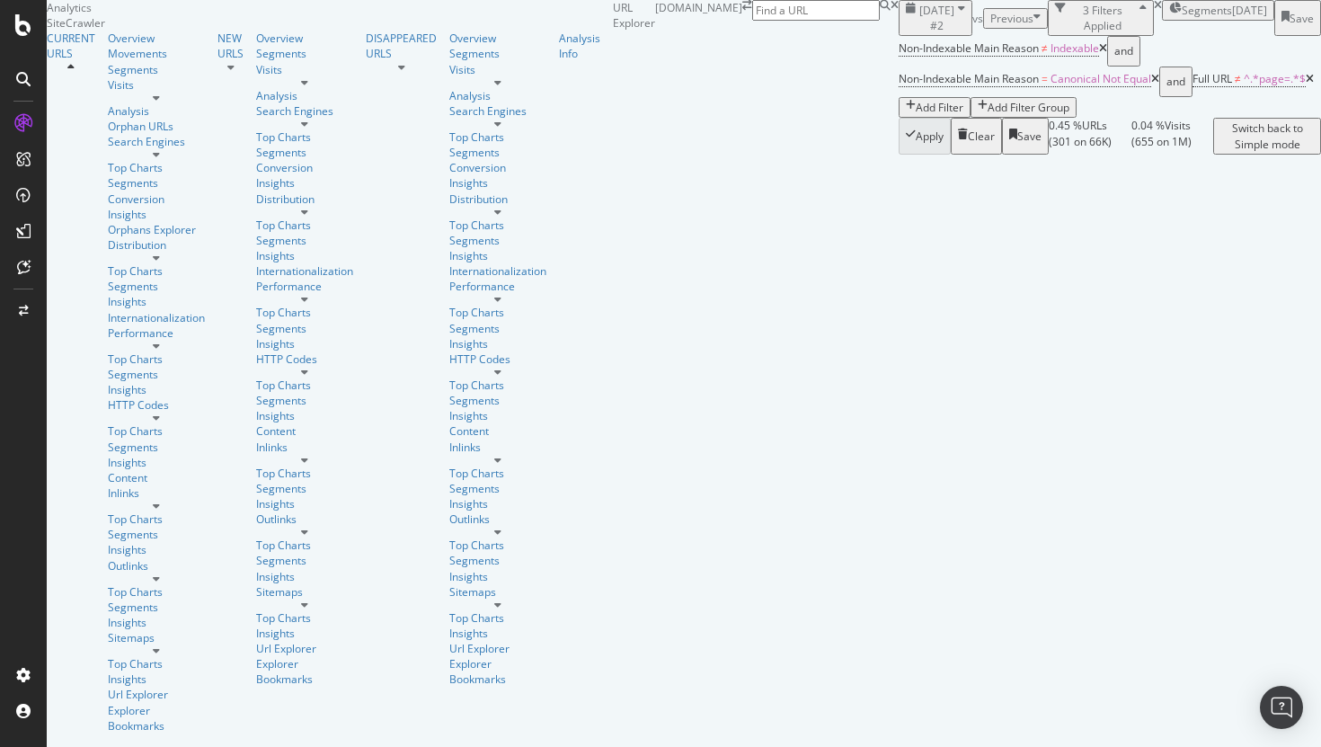
scroll to position [13, 0]
click at [930, 109] on div "Add Filter" at bounding box center [940, 107] width 48 height 15
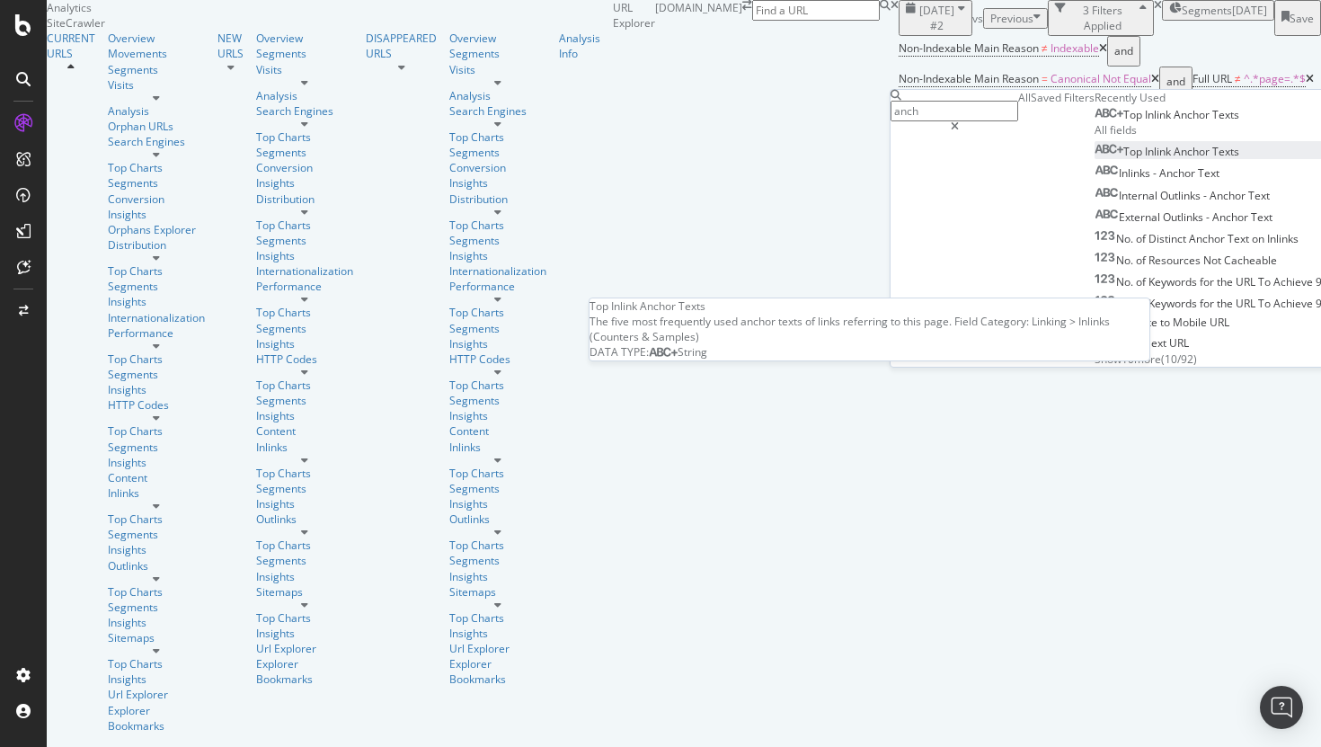
type input "anch"
click at [1174, 159] on span "Anchor" at bounding box center [1193, 151] width 39 height 15
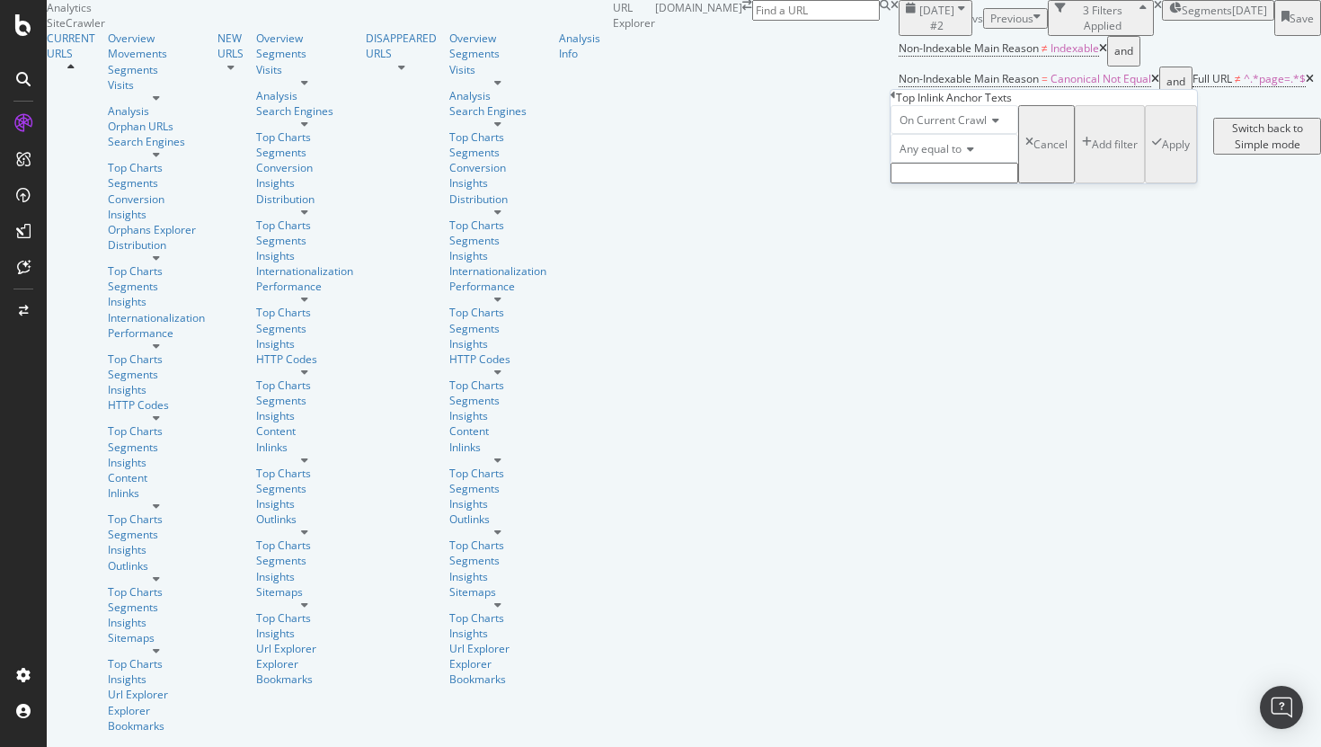
click at [962, 156] on span "Any equal to" at bounding box center [931, 148] width 62 height 15
click at [992, 315] on div "None contains" at bounding box center [955, 305] width 126 height 19
click at [970, 183] on input "text" at bounding box center [955, 173] width 128 height 21
type input "Go to"
click at [1162, 157] on div "Apply" at bounding box center [1176, 149] width 28 height 15
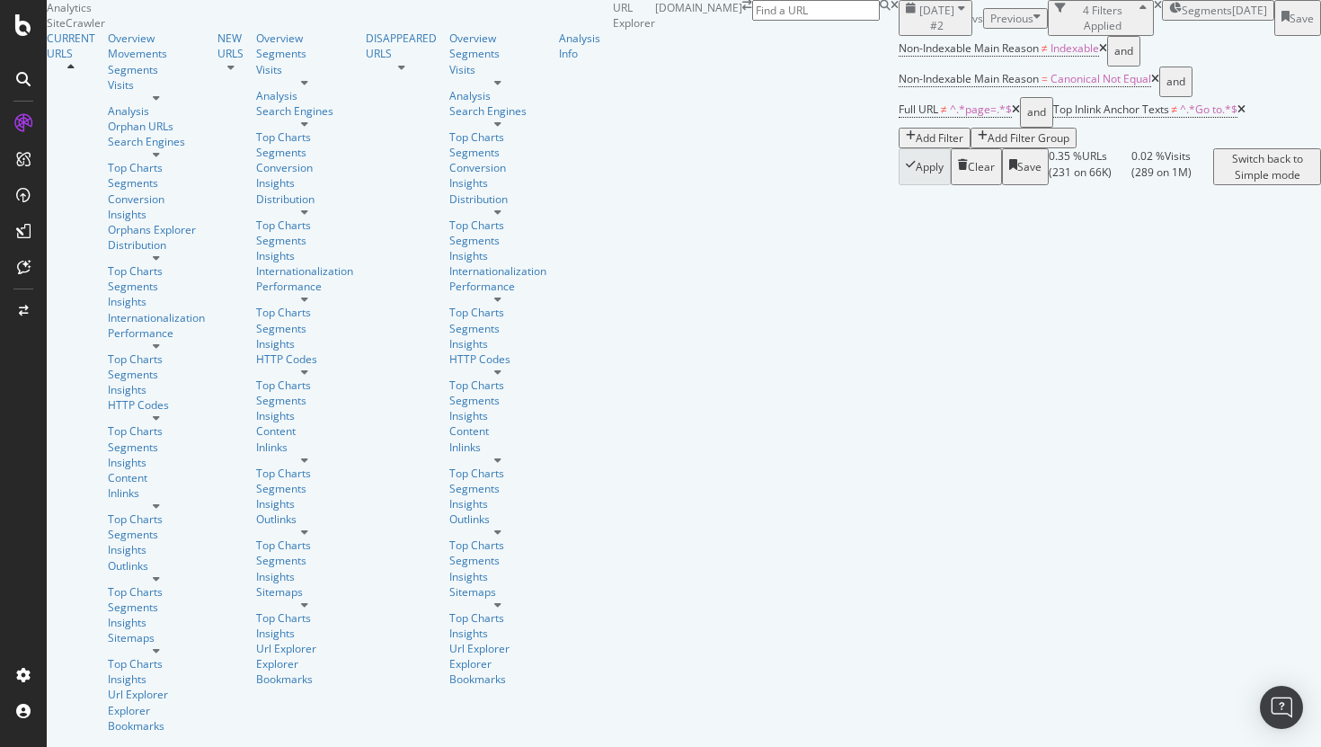
scroll to position [4373, 0]
